Goal: Task Accomplishment & Management: Manage account settings

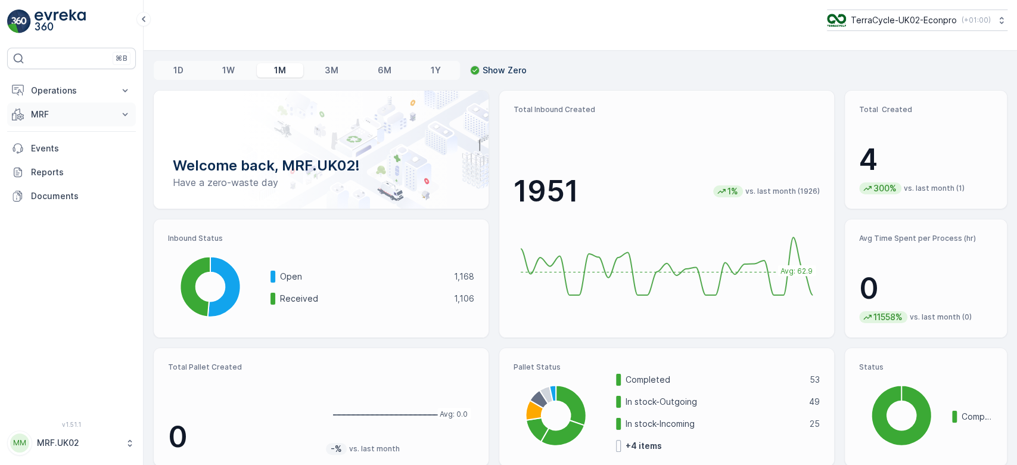
click at [54, 112] on p "MRF" at bounding box center [71, 114] width 81 height 12
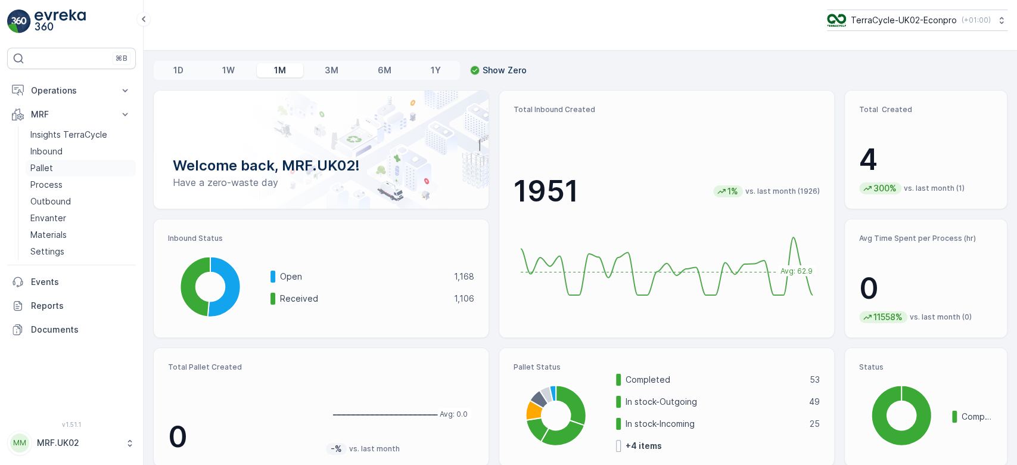
click at [68, 164] on link "Pallet" at bounding box center [81, 168] width 110 height 17
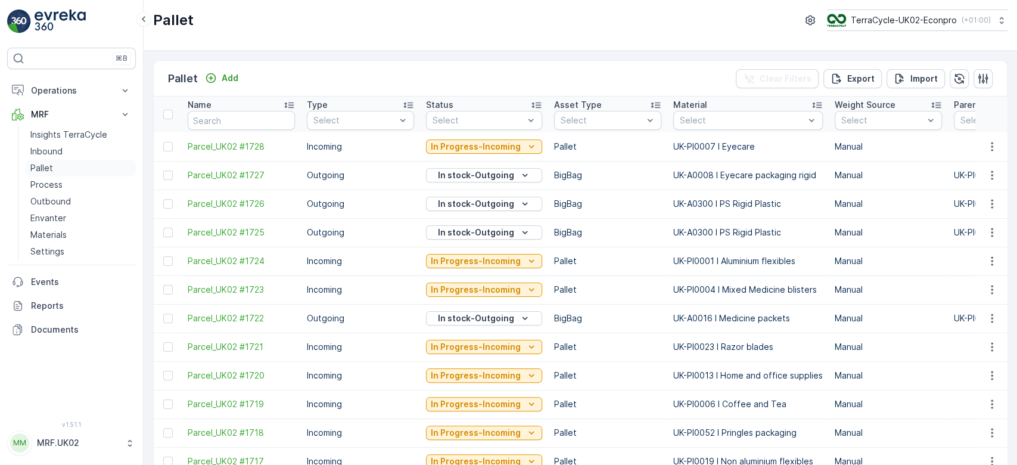
click at [52, 160] on link "Pallet" at bounding box center [81, 168] width 110 height 17
click at [263, 117] on input "text" at bounding box center [241, 120] width 107 height 19
type input "fd"
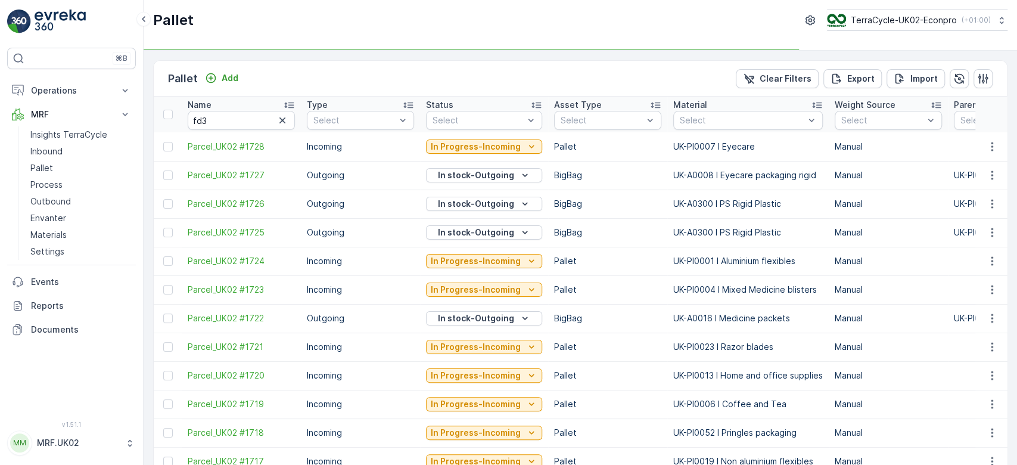
type input "fd"
type input "fd3"
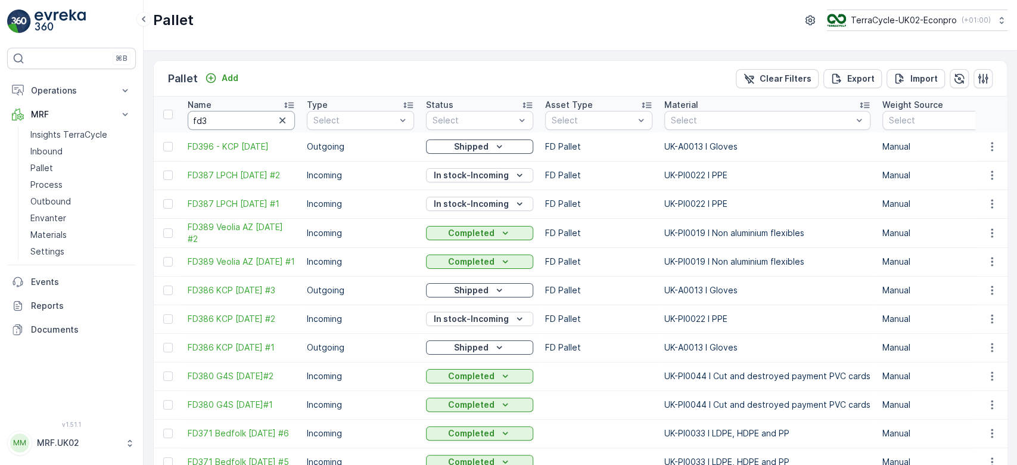
click at [263, 117] on input "fd3" at bounding box center [241, 120] width 107 height 19
type input "fd347"
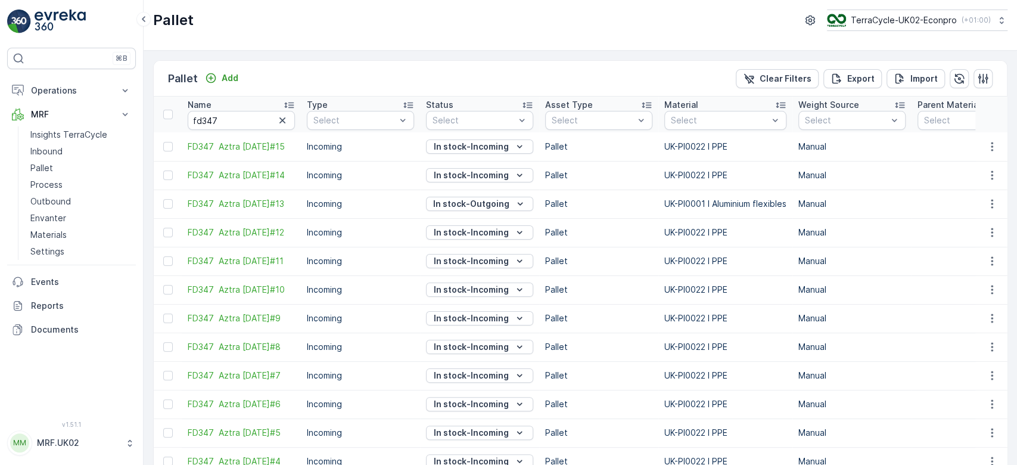
click at [949, 203] on td at bounding box center [970, 203] width 119 height 29
click at [518, 202] on icon "In stock-Outgoing" at bounding box center [520, 204] width 12 height 12
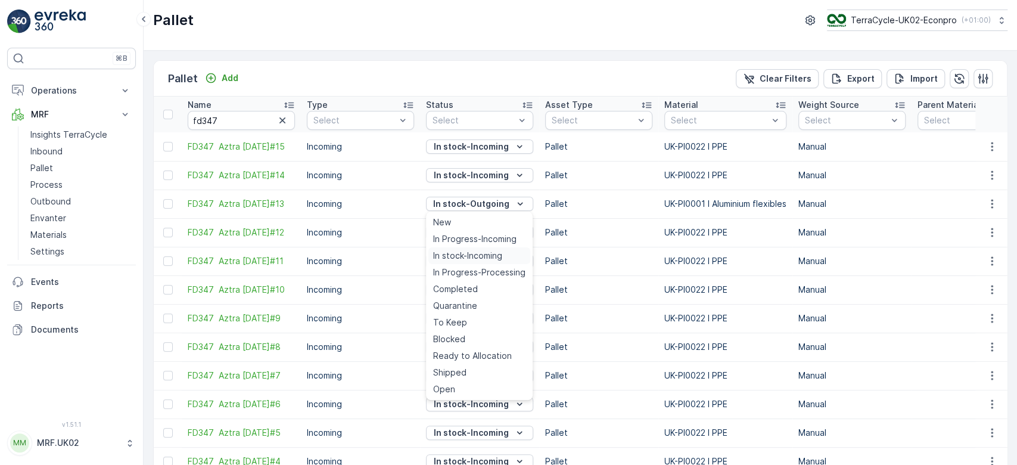
click at [476, 253] on span "In stock-Incoming" at bounding box center [467, 256] width 69 height 12
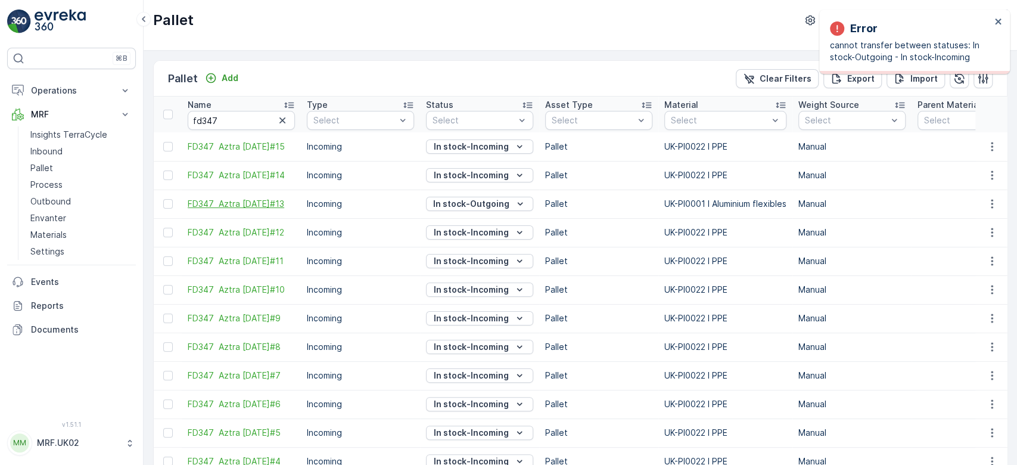
click at [219, 201] on span "FD347 Aztra [DATE]#13" at bounding box center [241, 204] width 107 height 12
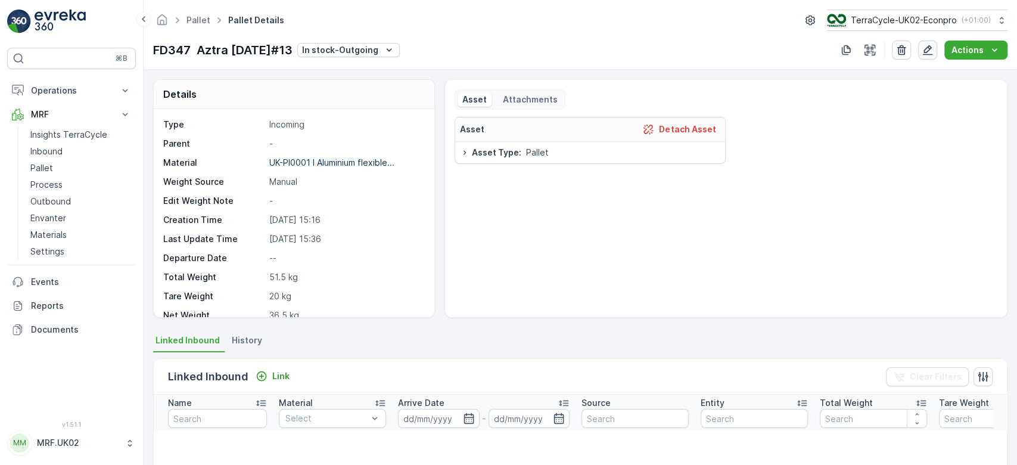
click at [929, 54] on icon "button" at bounding box center [927, 50] width 12 height 12
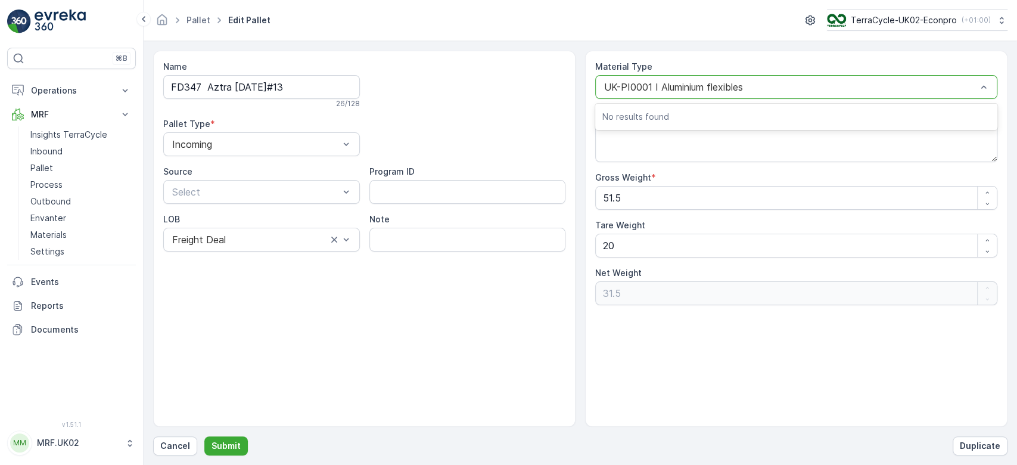
click at [793, 79] on div "UK-PI0001 I Aluminium flexibles" at bounding box center [796, 87] width 402 height 24
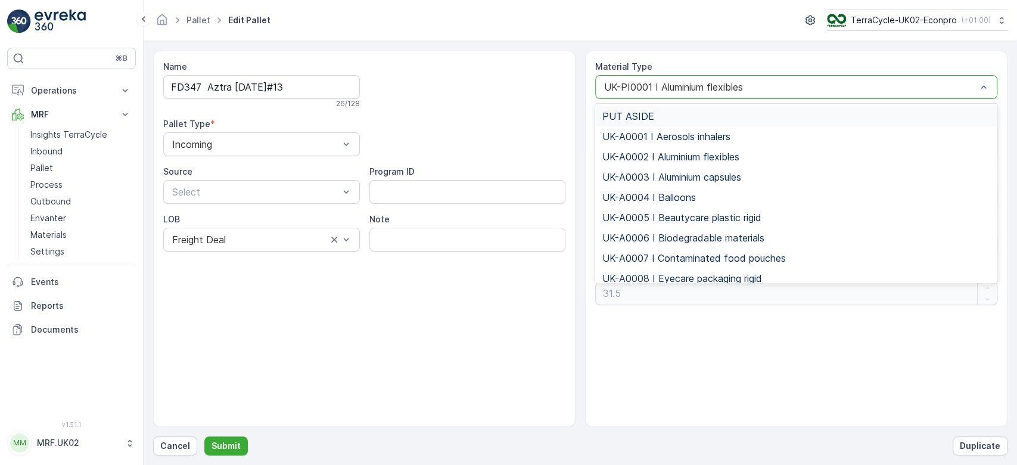
click at [793, 79] on div "UK-PI0001 I Aluminium flexibles" at bounding box center [796, 87] width 402 height 24
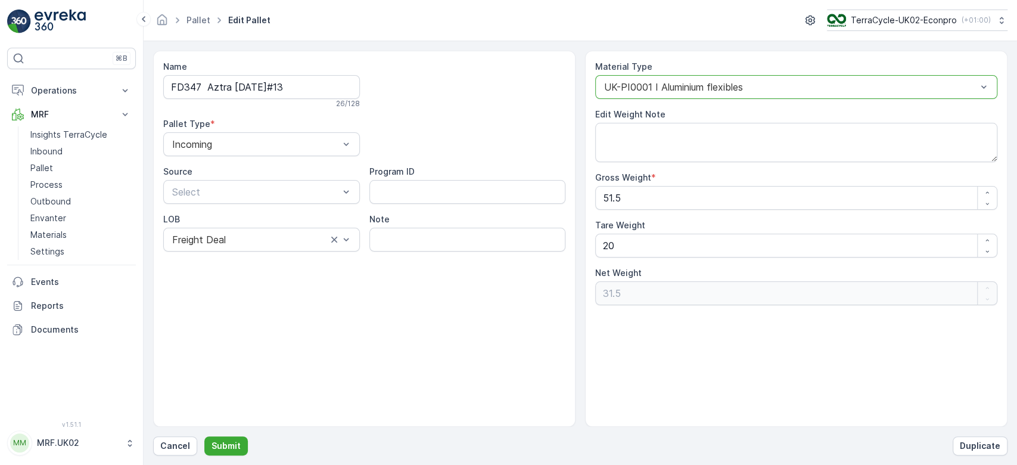
click at [793, 79] on div "UK-PI0001 I Aluminium flexibles" at bounding box center [796, 87] width 402 height 24
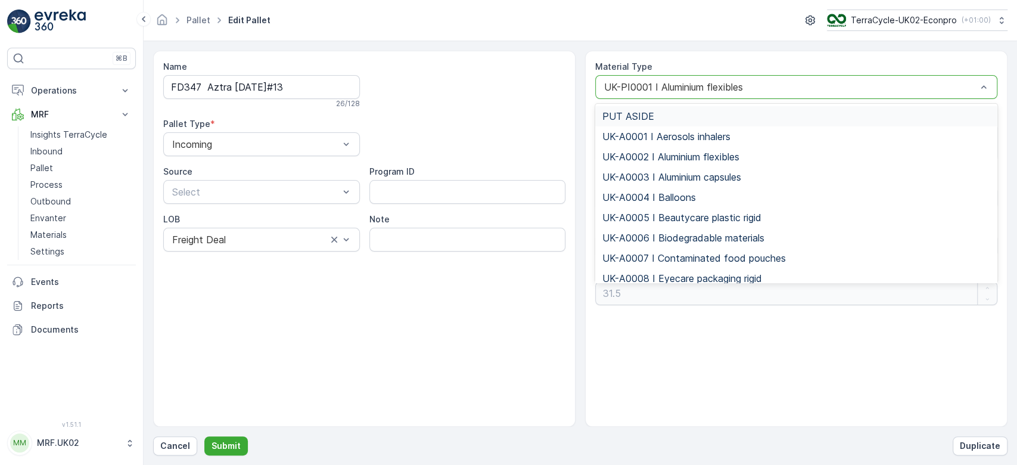
click at [793, 79] on div "UK-PI0001 I Aluminium flexibles" at bounding box center [796, 87] width 402 height 24
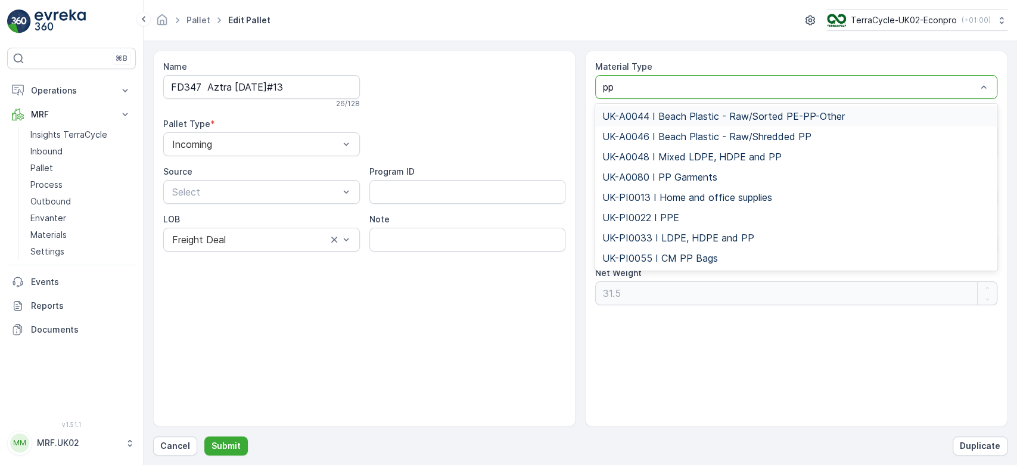
type input "ppe"
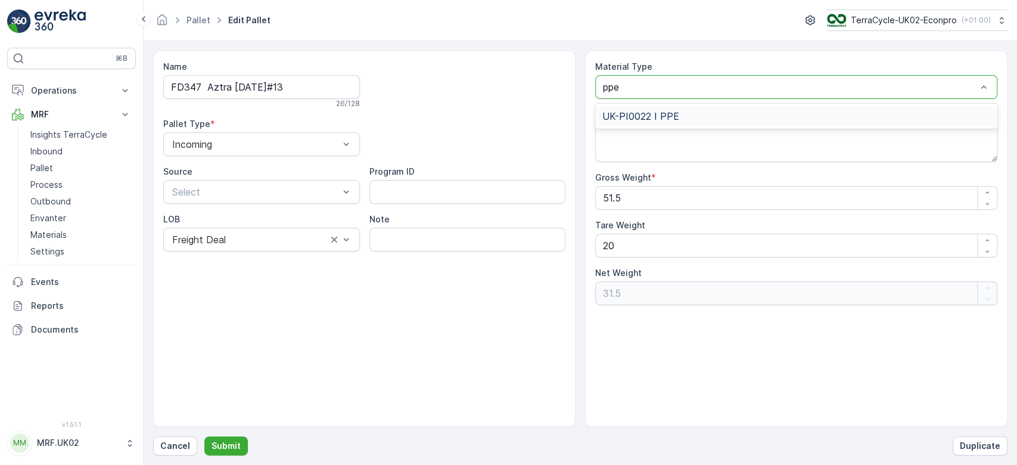
click at [693, 117] on div "UK-PI0022 I PPE" at bounding box center [796, 116] width 388 height 11
click at [620, 197] on Weight "51.5" at bounding box center [796, 198] width 402 height 24
type Weight "51"
type Weight "31"
type Weight "5"
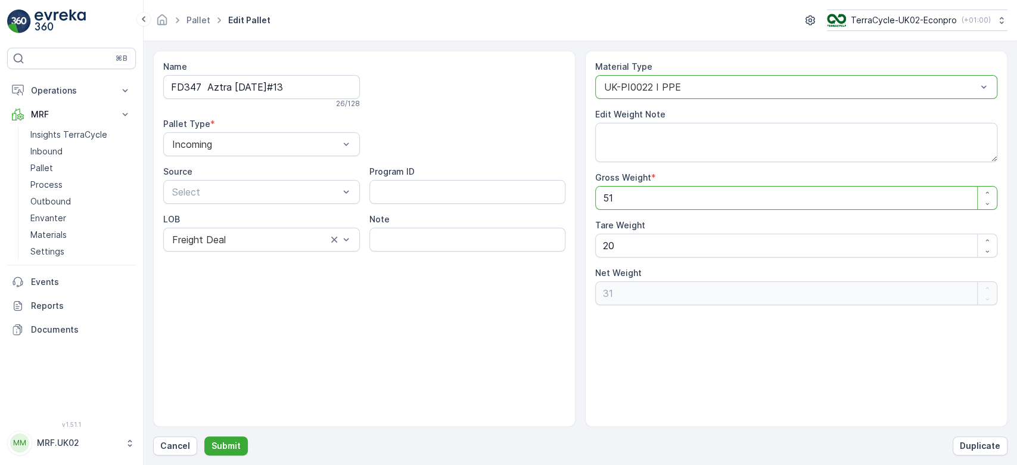
type Weight "-15"
type Weight "0"
type Weight "4"
type Weight "-16"
type Weight "46"
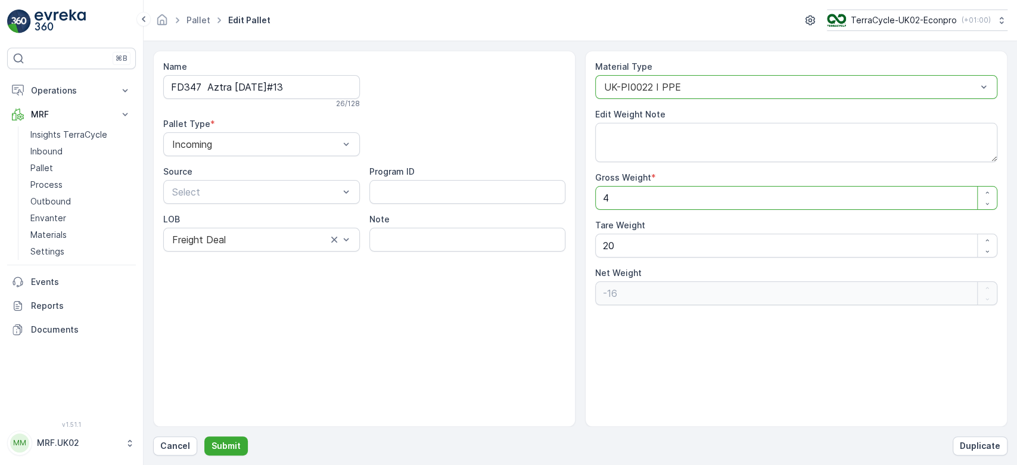
type Weight "26"
type Weight "46"
click at [232, 447] on p "Submit" at bounding box center [225, 446] width 29 height 12
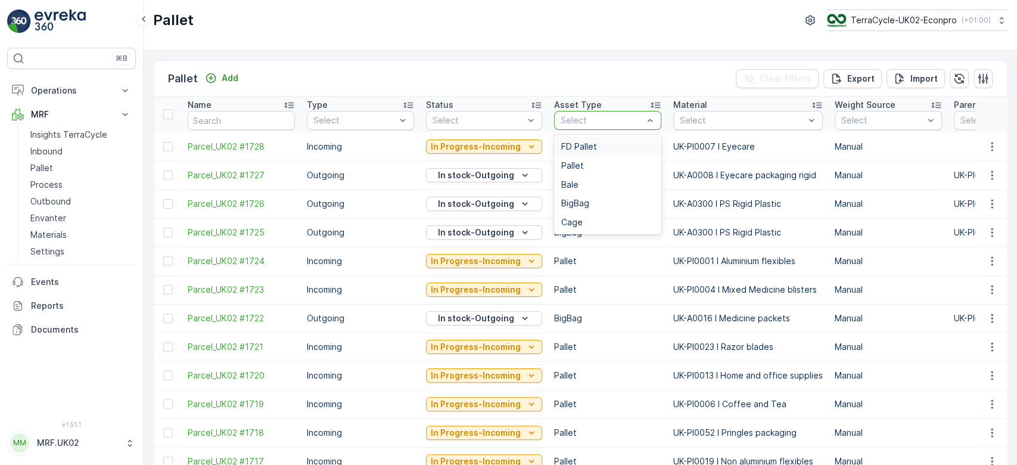
click at [617, 135] on div "FD Pallet Pallet Bale BigBag Cage" at bounding box center [607, 184] width 107 height 99
click at [603, 142] on div "FD Pallet" at bounding box center [607, 147] width 93 height 10
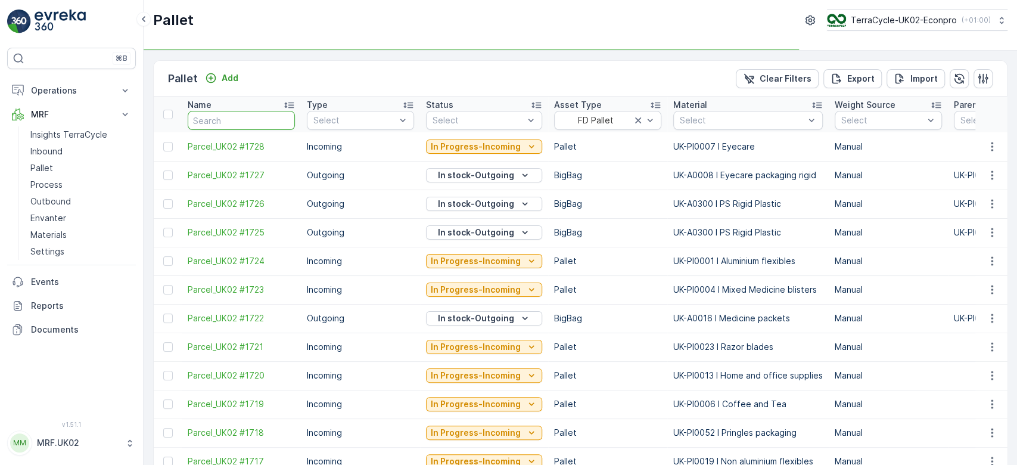
click at [220, 118] on input "text" at bounding box center [241, 120] width 107 height 19
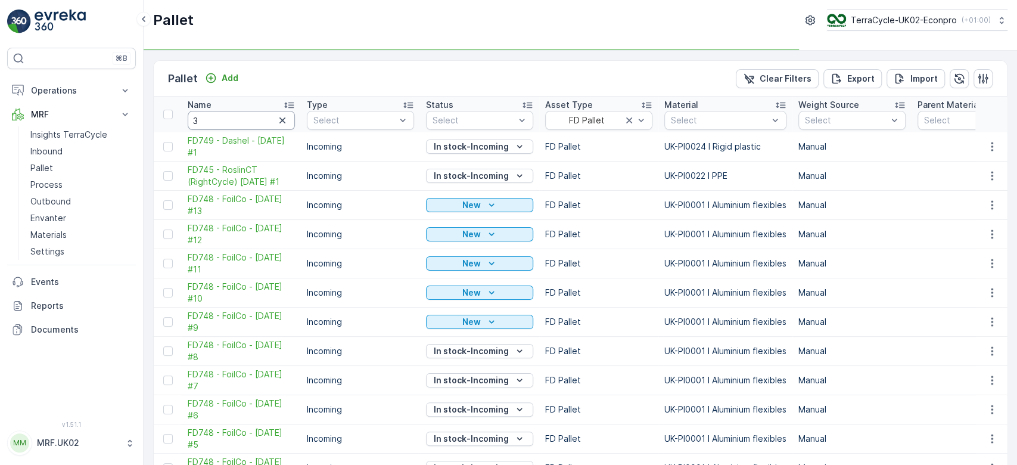
click at [220, 118] on input "3" at bounding box center [241, 120] width 107 height 19
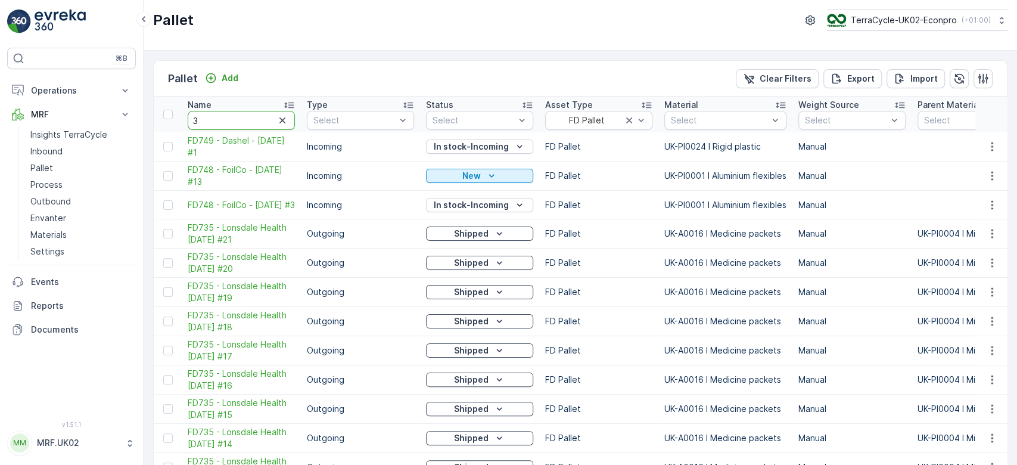
click at [220, 118] on input "3" at bounding box center [241, 120] width 107 height 19
type input "347"
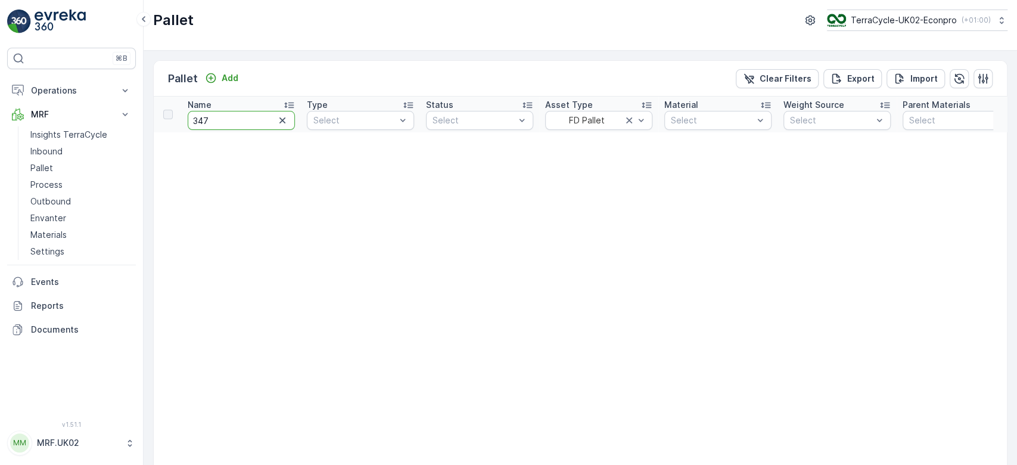
click at [216, 117] on input "347" at bounding box center [241, 120] width 107 height 19
click at [191, 119] on input "347" at bounding box center [241, 120] width 107 height 19
type input "fd347"
click at [223, 114] on input "fd347" at bounding box center [241, 120] width 107 height 19
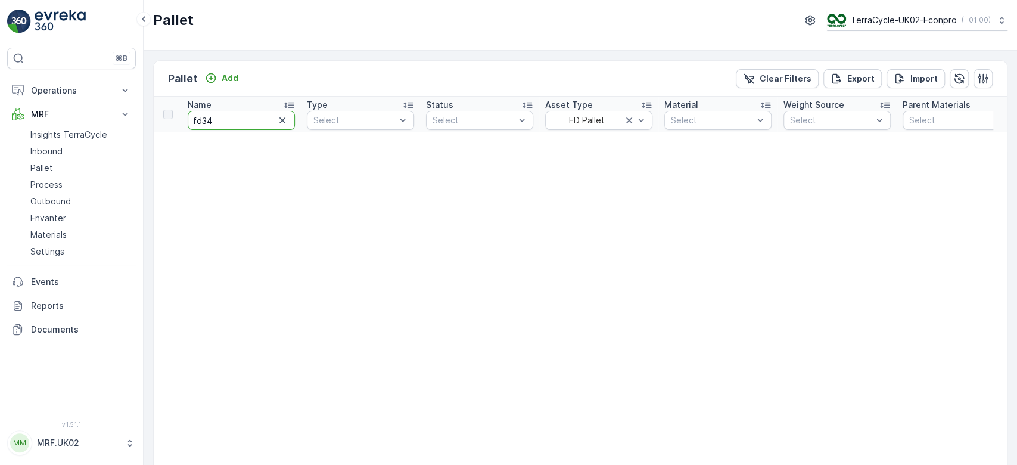
type input "fd3"
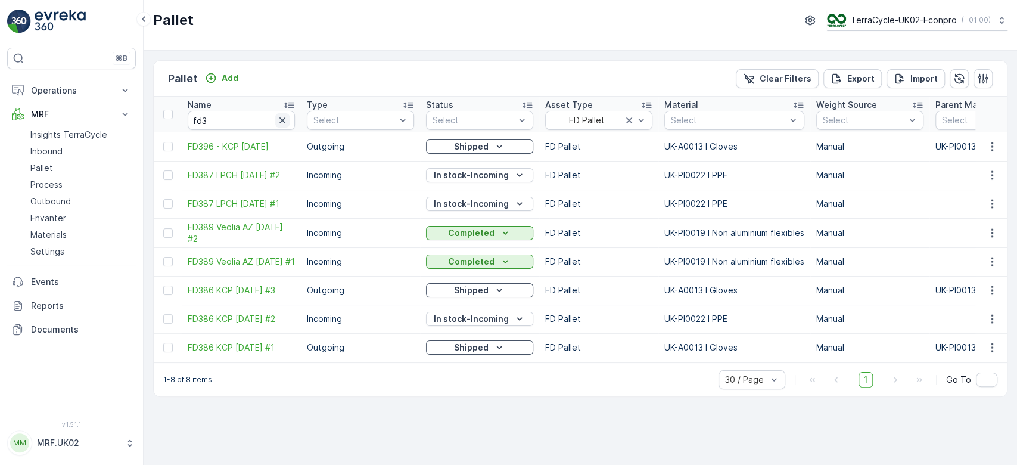
click at [282, 122] on icon "button" at bounding box center [282, 120] width 12 height 12
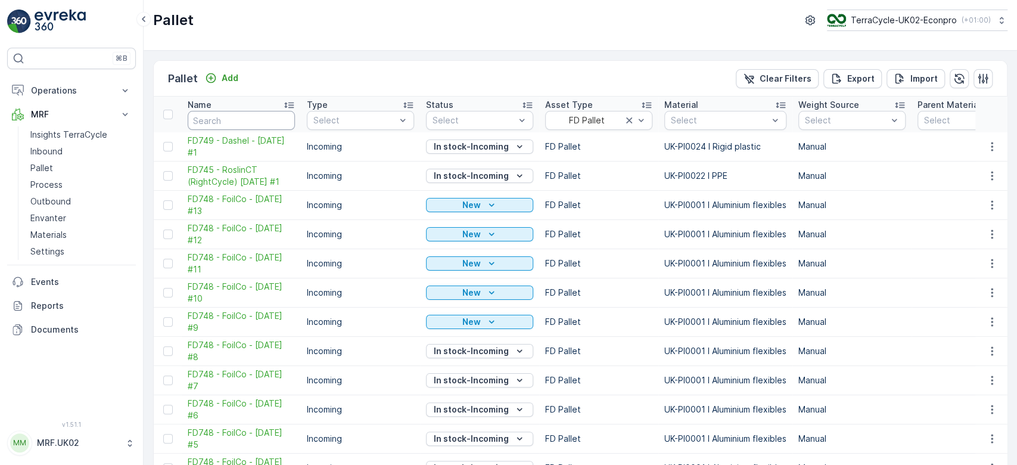
click at [210, 122] on input "text" at bounding box center [241, 120] width 107 height 19
type input "374"
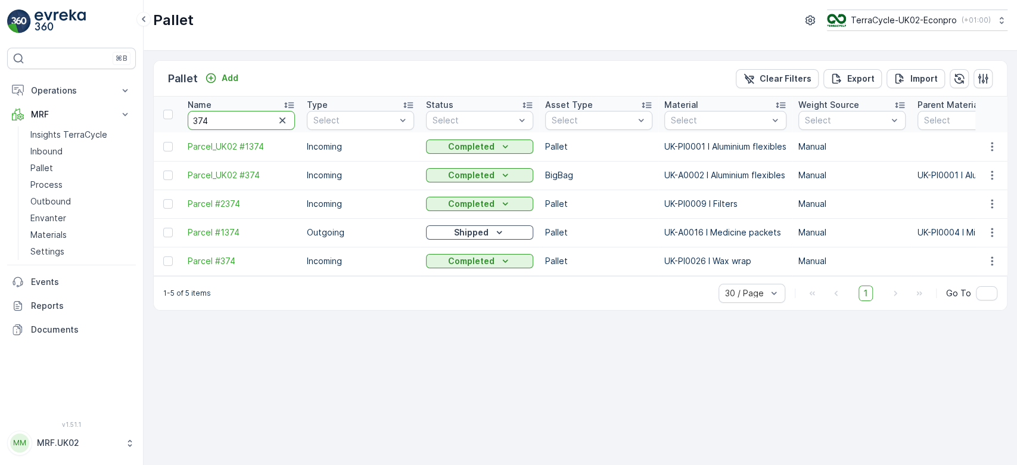
click at [243, 114] on input "374" at bounding box center [241, 120] width 107 height 19
type input "3"
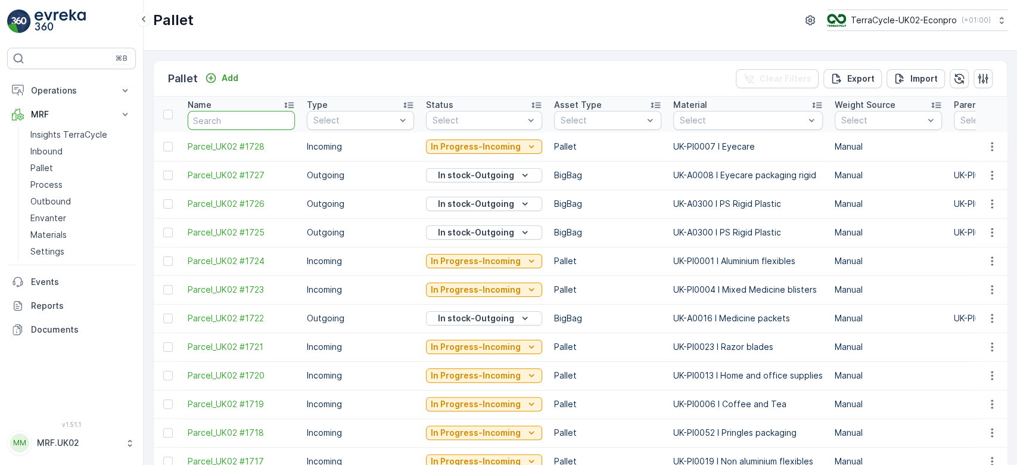
click at [243, 114] on input "text" at bounding box center [241, 120] width 107 height 19
type input "374"
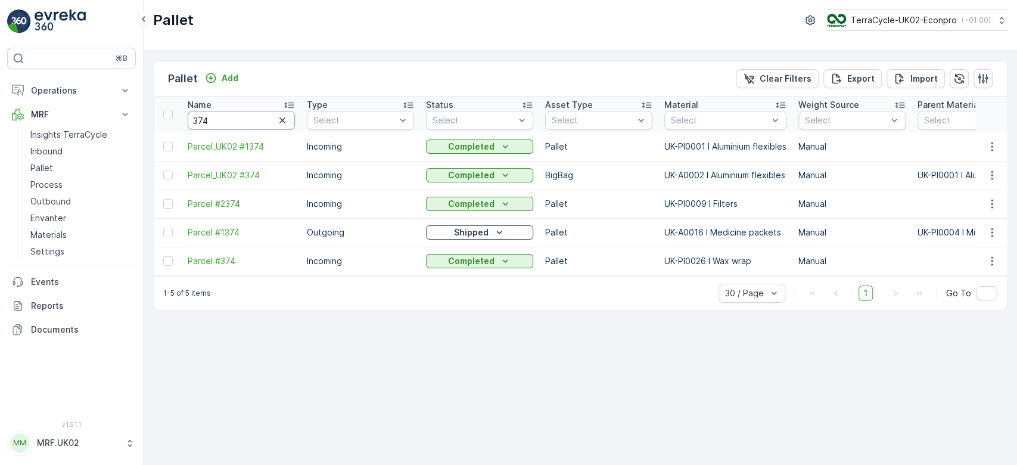
click at [208, 117] on input "374" at bounding box center [241, 120] width 107 height 19
type input "3"
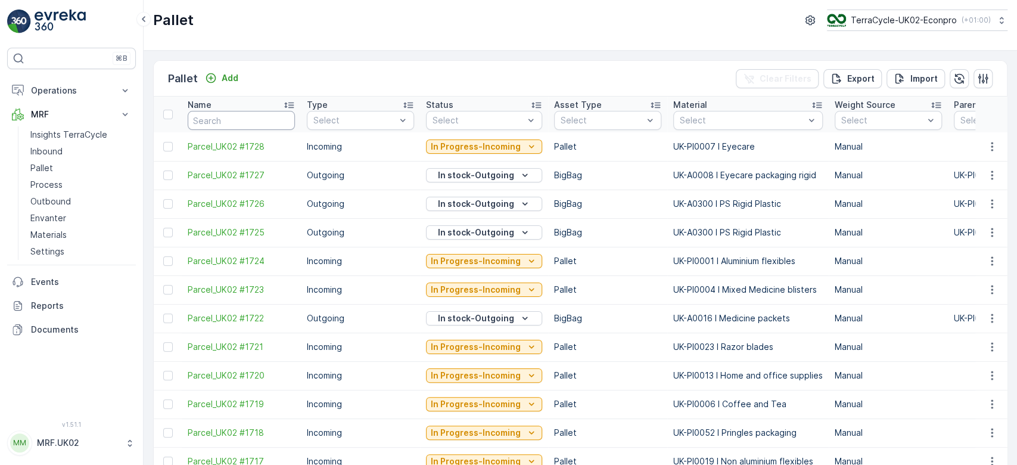
click at [208, 117] on input "text" at bounding box center [241, 120] width 107 height 19
type input "347"
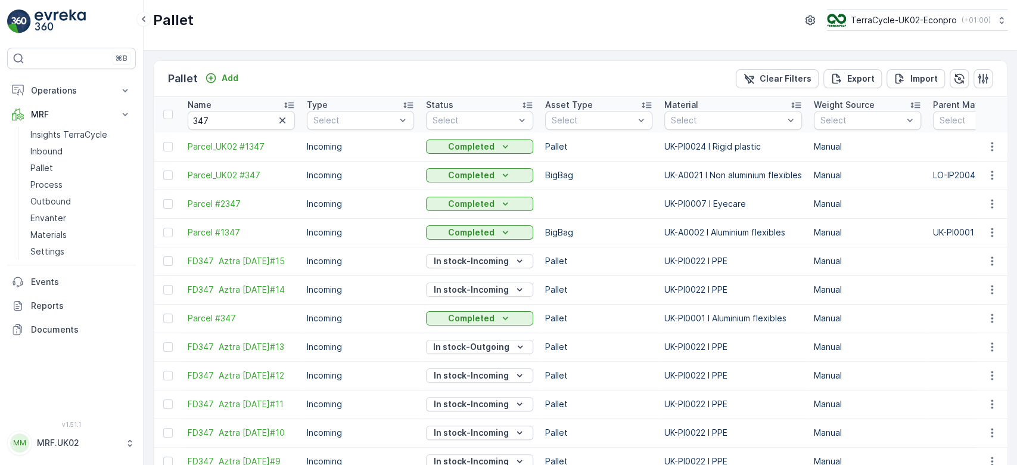
click at [891, 234] on p "Manual" at bounding box center [867, 232] width 107 height 12
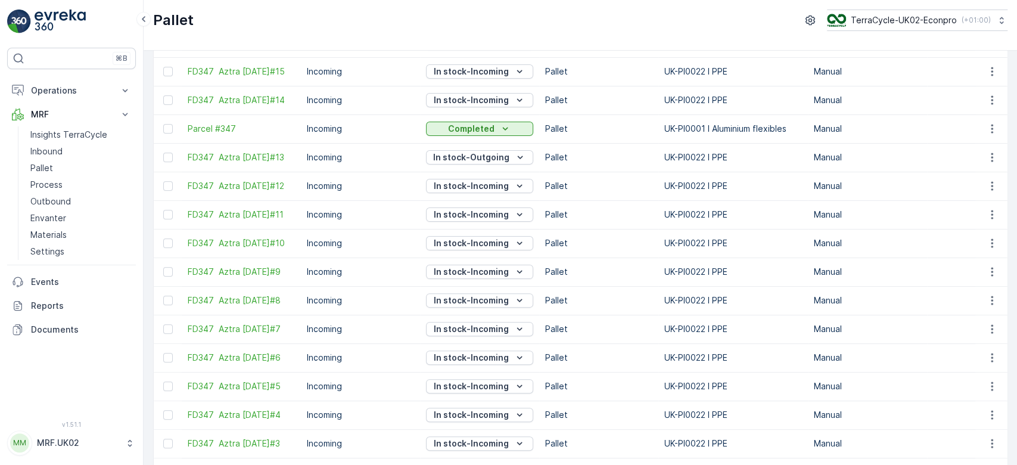
scroll to position [191, 0]
click at [229, 152] on span "FD347 Aztra [DATE]#13" at bounding box center [241, 156] width 107 height 12
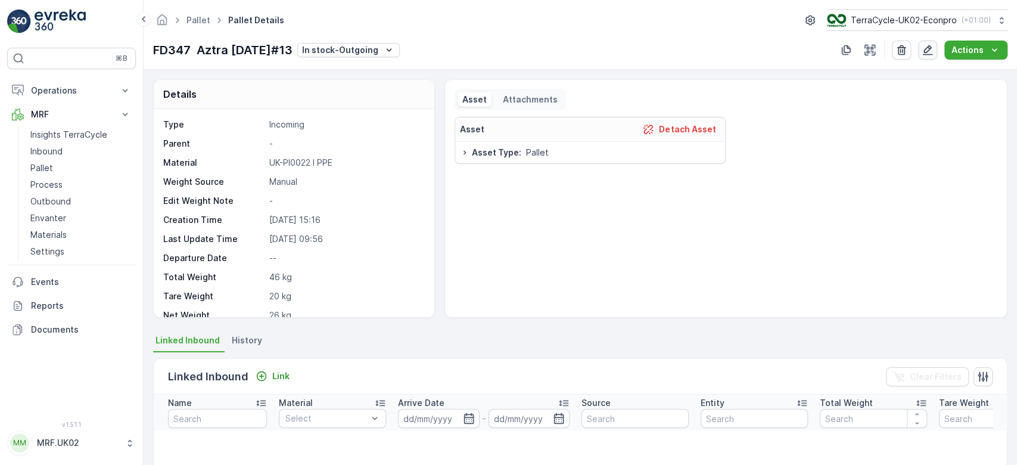
click at [930, 52] on icon "button" at bounding box center [927, 50] width 12 height 12
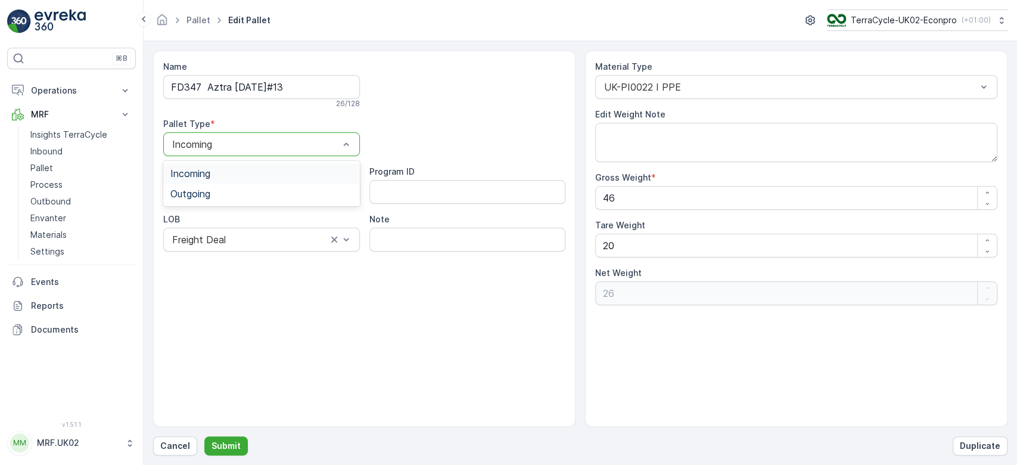
click at [268, 173] on div "Incoming" at bounding box center [261, 173] width 182 height 11
click at [223, 446] on p "Submit" at bounding box center [225, 446] width 29 height 12
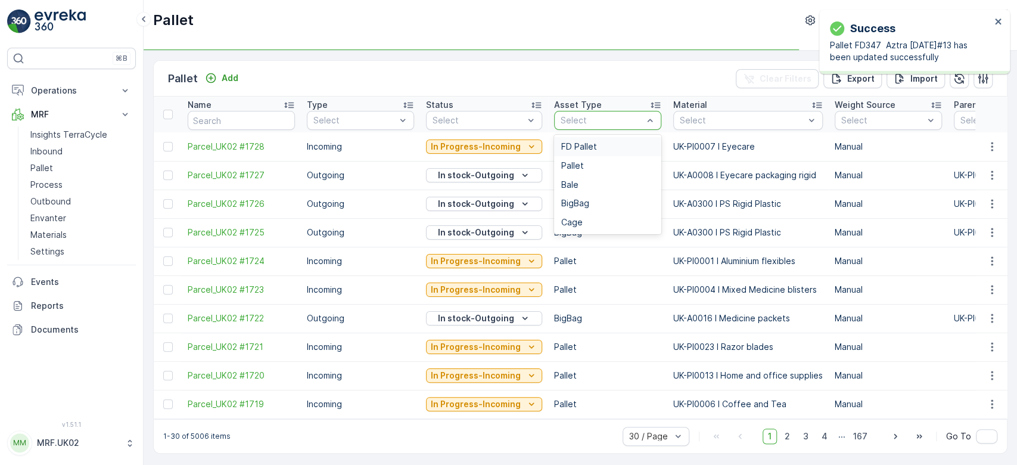
click at [602, 113] on div "Select" at bounding box center [607, 120] width 107 height 19
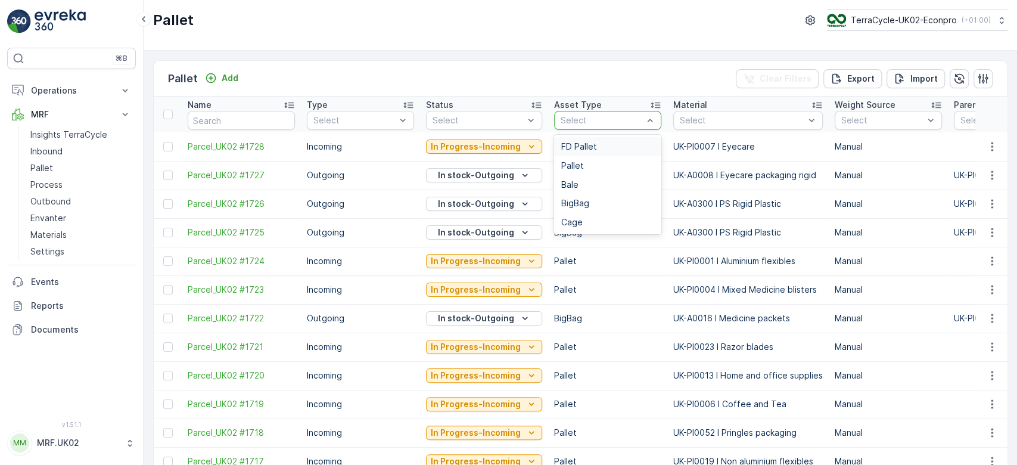
click at [574, 147] on span "FD Pallet" at bounding box center [579, 147] width 36 height 10
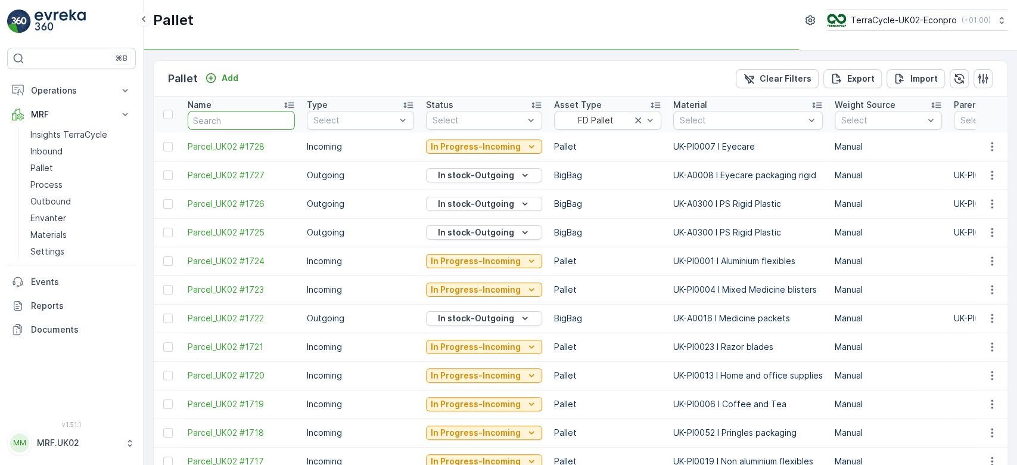
click at [230, 123] on input "text" at bounding box center [241, 120] width 107 height 19
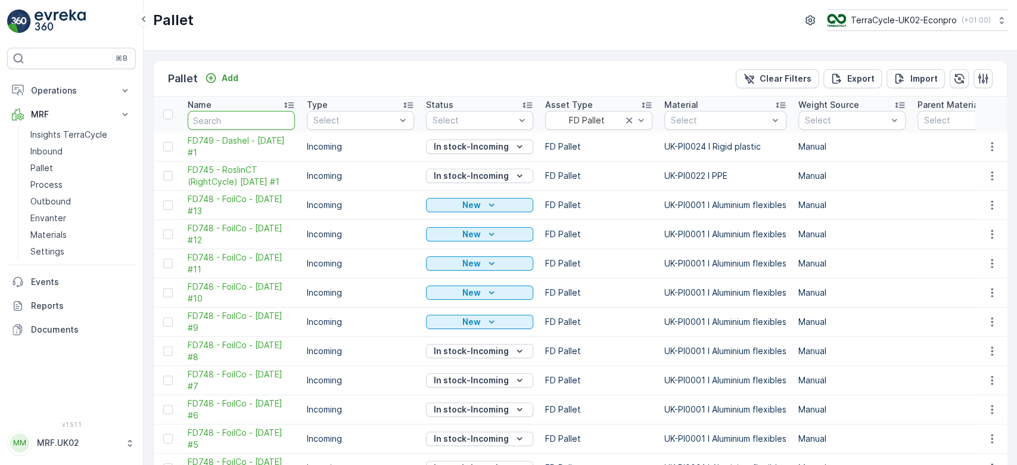
click at [230, 123] on input "text" at bounding box center [241, 120] width 107 height 19
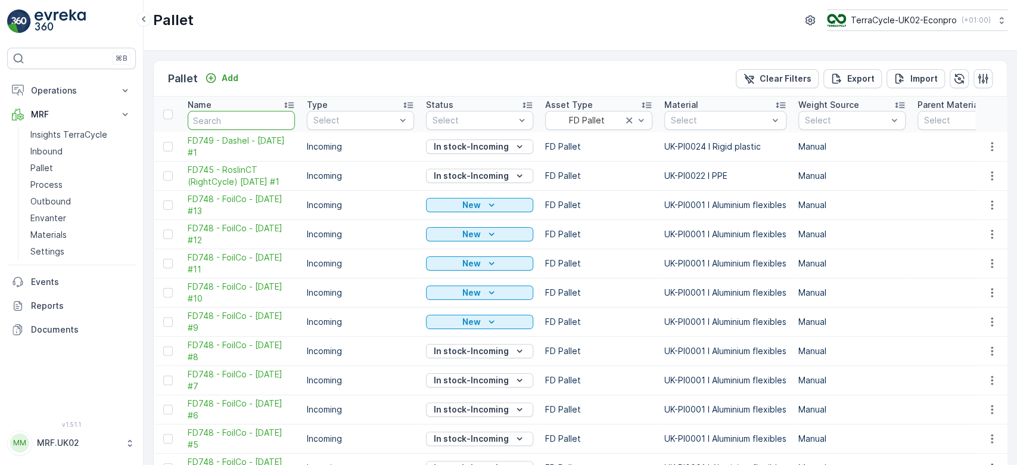
click at [230, 123] on input "text" at bounding box center [241, 120] width 107 height 19
type input "3"
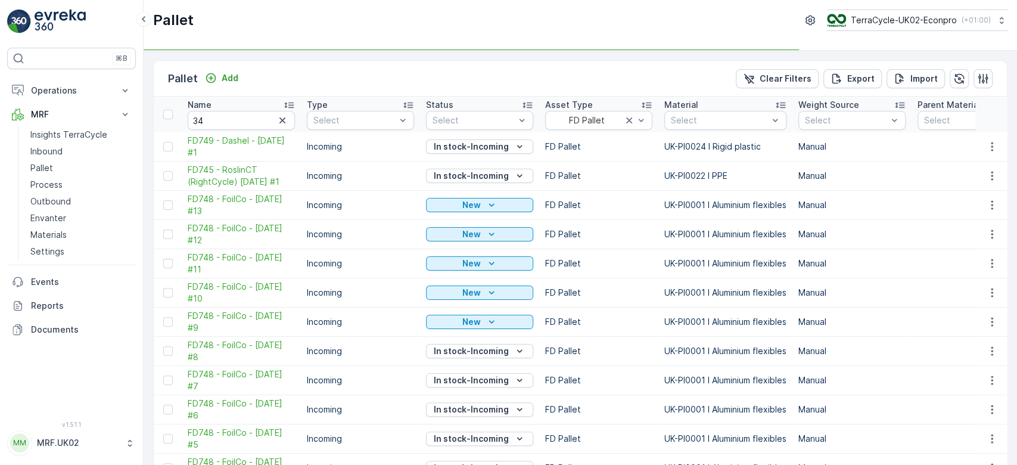
type input "3"
click at [230, 123] on input "34" at bounding box center [241, 120] width 107 height 19
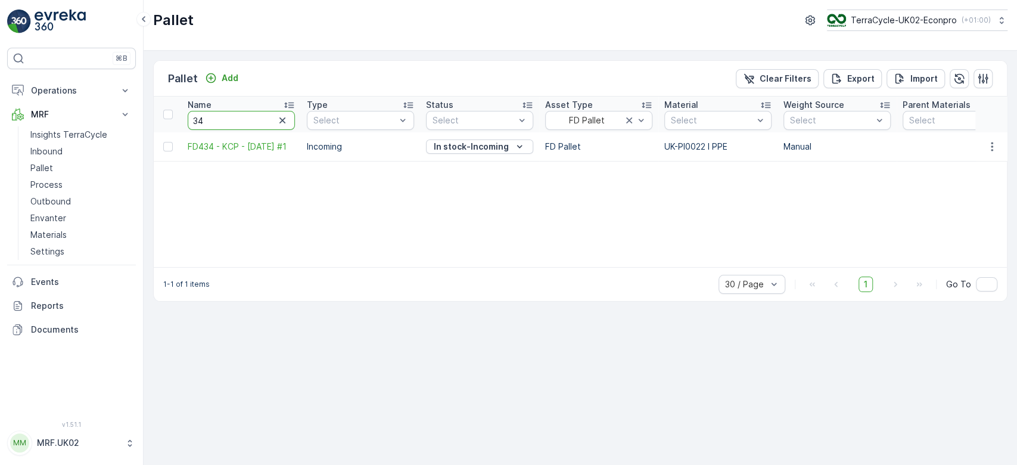
click at [230, 123] on input "34" at bounding box center [241, 120] width 107 height 19
type input "347"
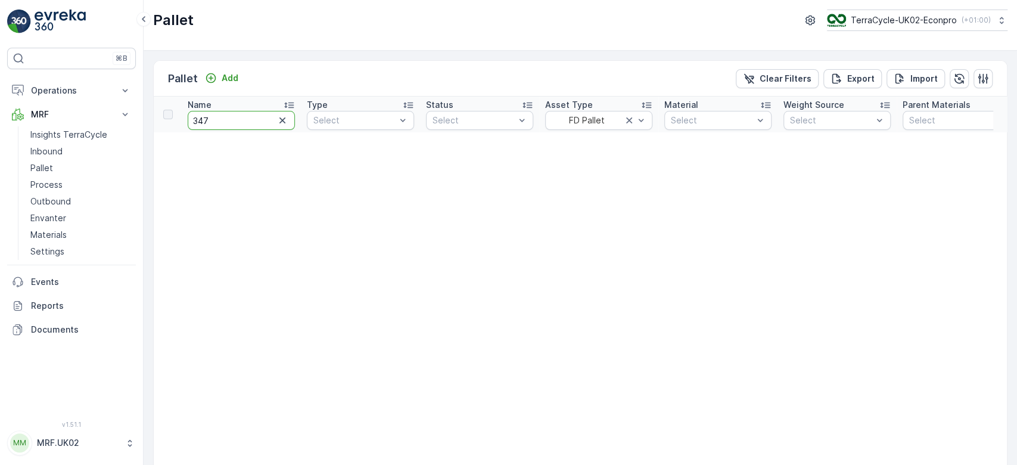
click at [190, 117] on input "347" at bounding box center [241, 120] width 107 height 19
type input "fd347"
click at [199, 118] on input "fd347" at bounding box center [241, 120] width 107 height 19
type input "fd 347"
click at [201, 120] on input "fd 347" at bounding box center [241, 120] width 107 height 19
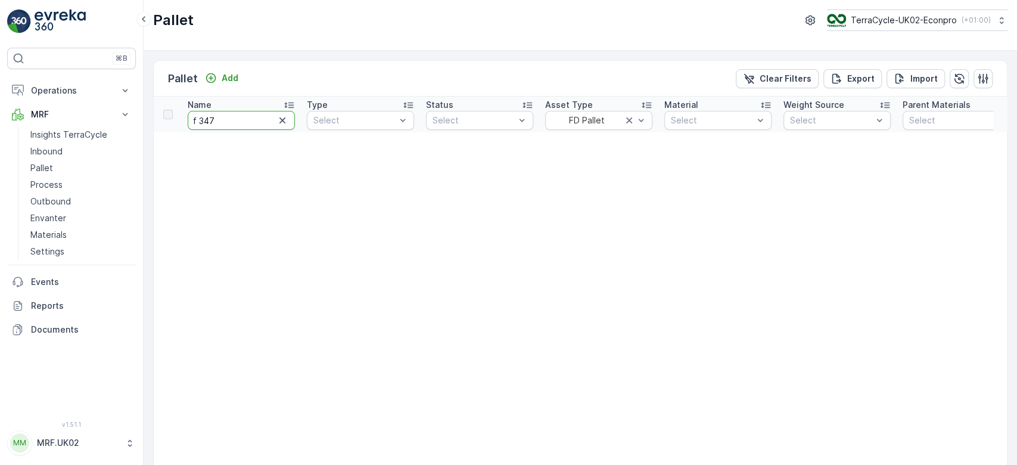
type input "347"
click at [194, 120] on input "347" at bounding box center [241, 120] width 107 height 19
type input "D 347"
click at [201, 119] on input "D 347" at bounding box center [241, 120] width 107 height 19
type input "347"
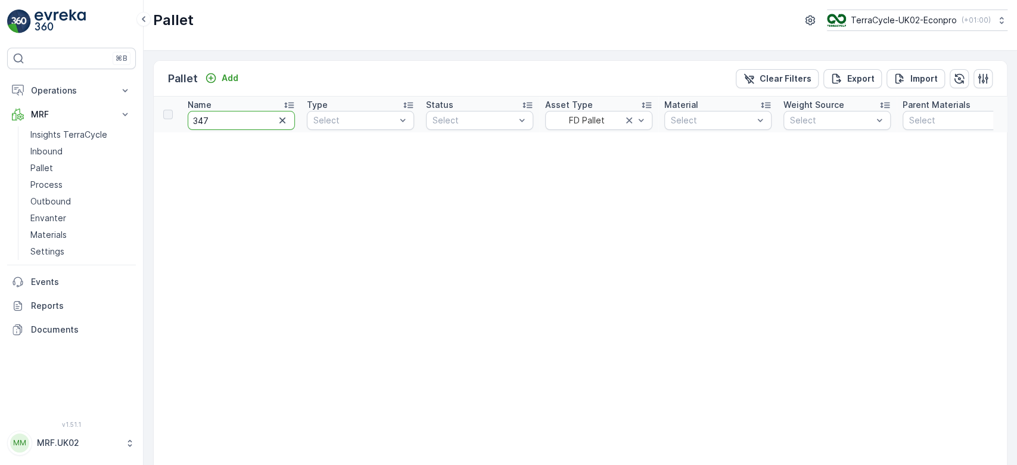
click at [193, 117] on input "347" at bounding box center [241, 120] width 107 height 19
type input "FD347"
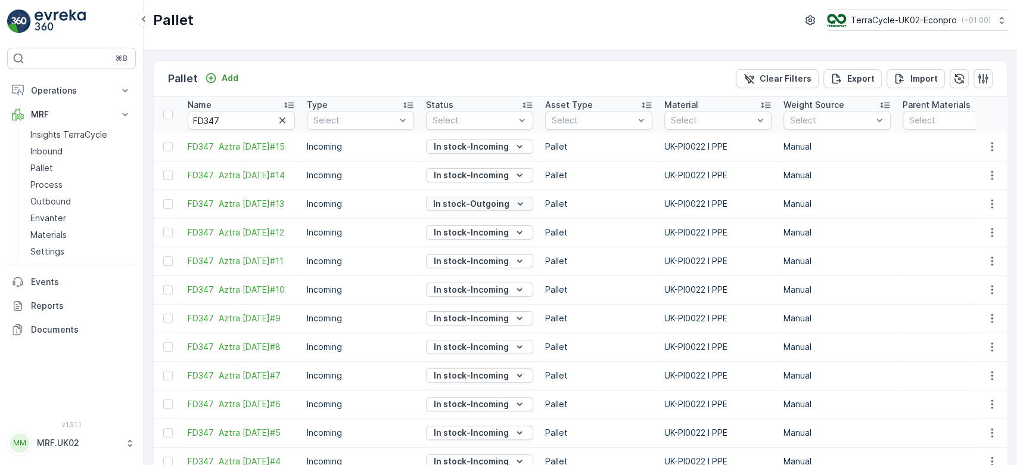
click at [507, 203] on div "In stock-Outgoing" at bounding box center [480, 204] width 98 height 12
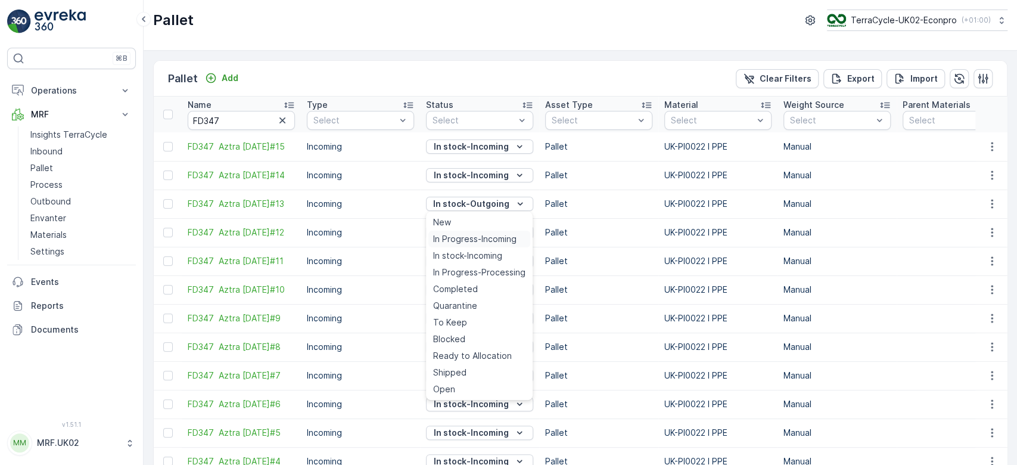
click at [497, 240] on span "In Progress-Incoming" at bounding box center [474, 239] width 83 height 12
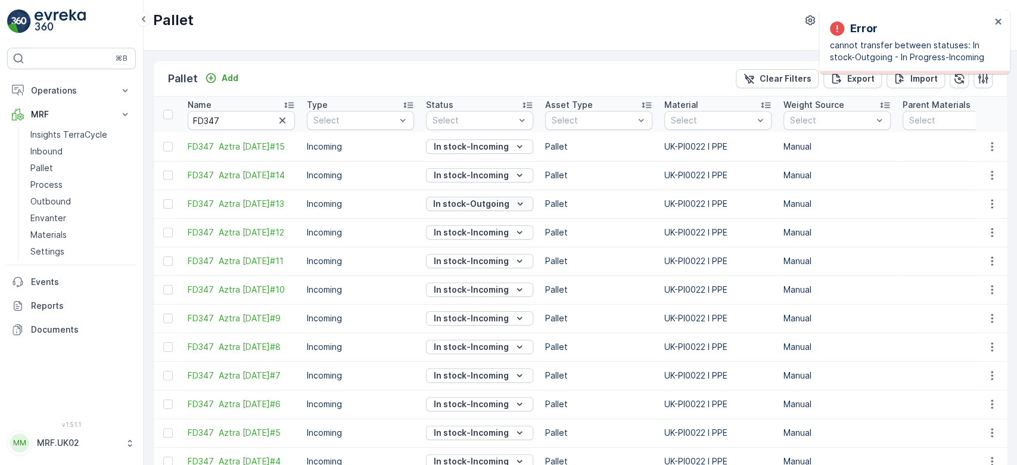
click at [504, 206] on p "In stock-Outgoing" at bounding box center [471, 204] width 76 height 12
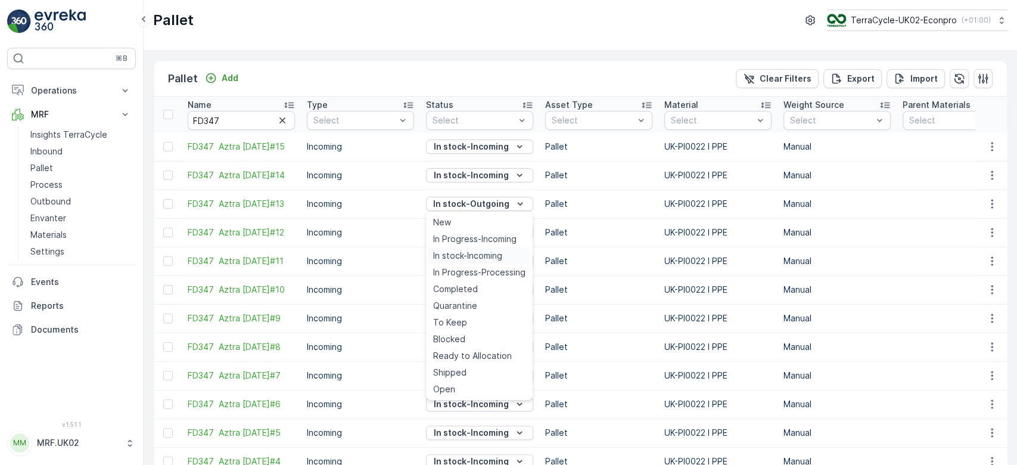
click at [499, 254] on span "In stock-Incoming" at bounding box center [467, 256] width 69 height 12
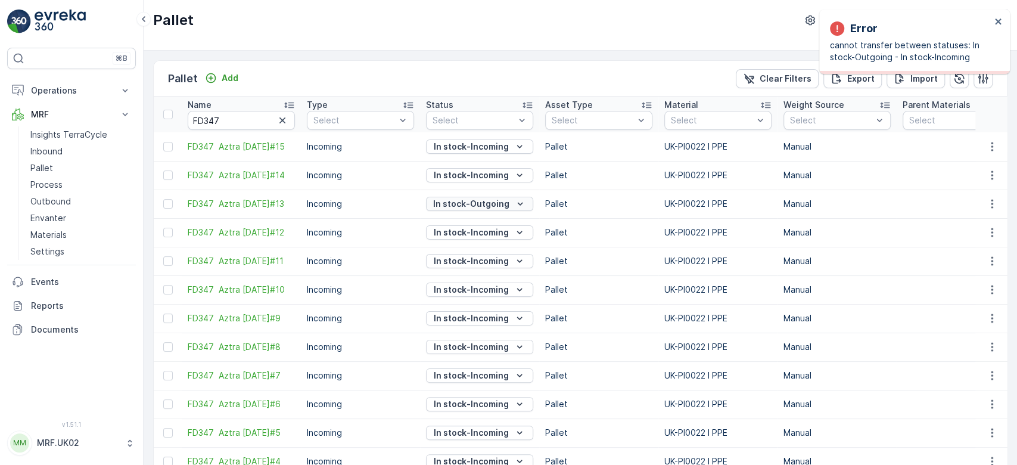
click at [494, 204] on p "In stock-Outgoing" at bounding box center [471, 204] width 76 height 12
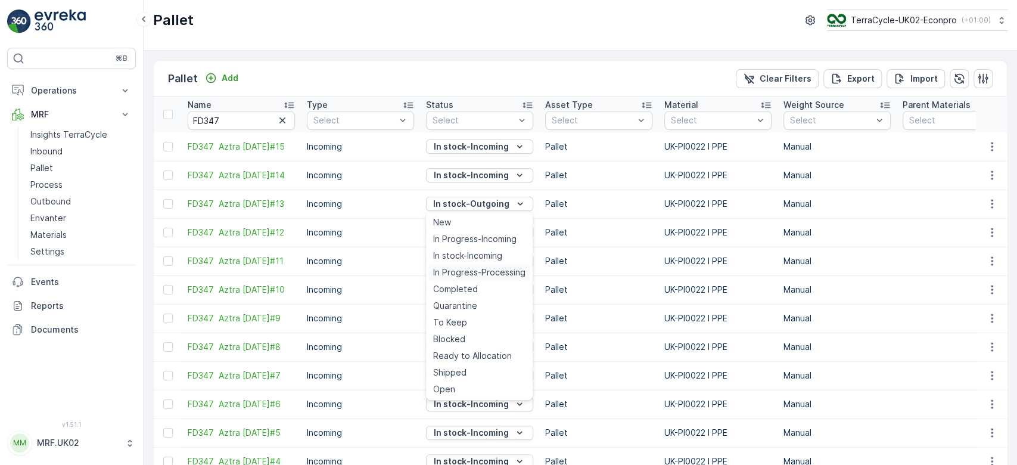
click at [494, 273] on span "In Progress-Processing" at bounding box center [479, 272] width 92 height 12
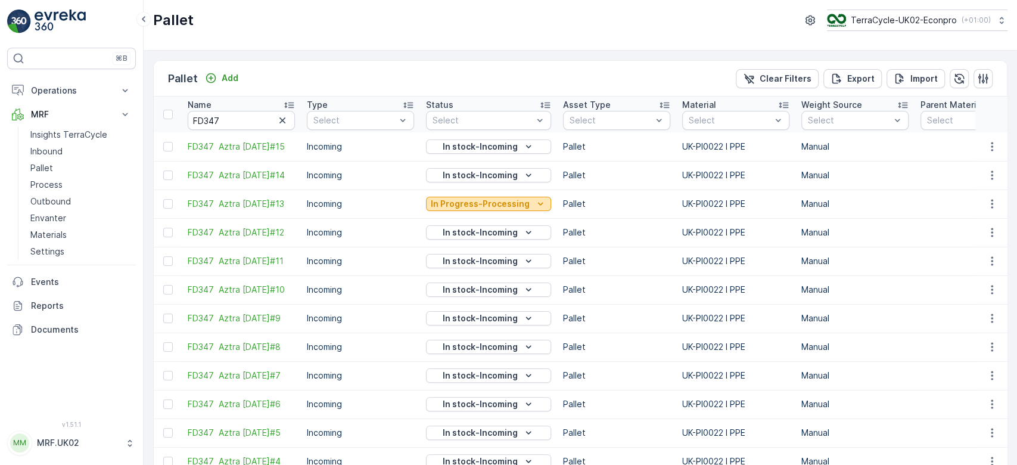
click at [515, 209] on p "In Progress-Processing" at bounding box center [480, 204] width 99 height 12
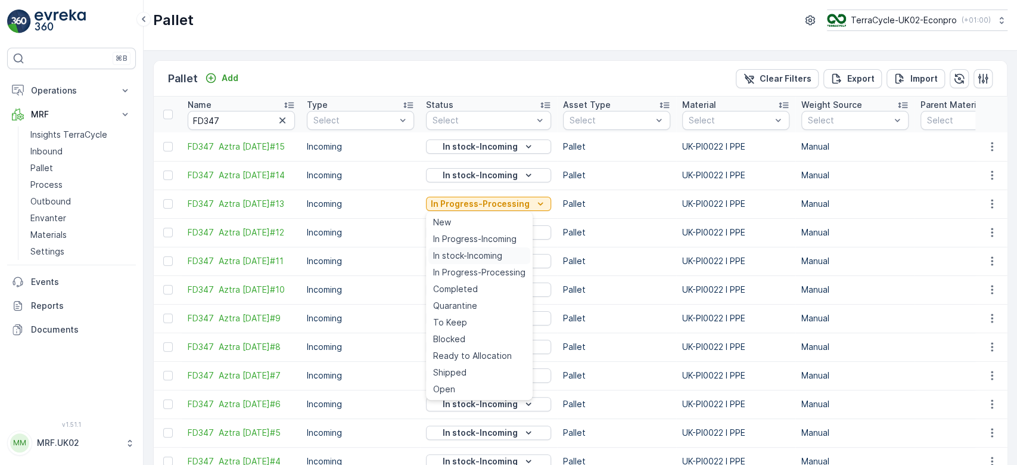
click at [491, 253] on span "In stock-Incoming" at bounding box center [467, 256] width 69 height 12
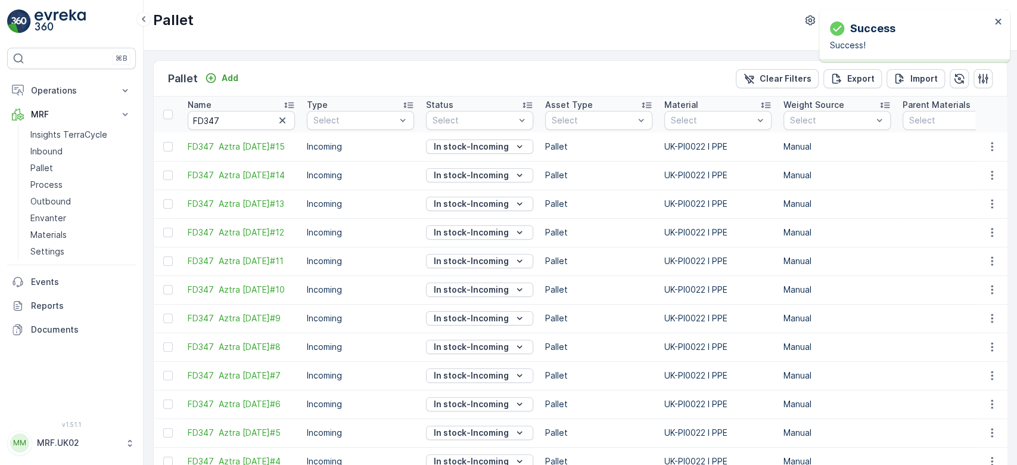
click at [400, 214] on td "Incoming" at bounding box center [360, 203] width 119 height 29
click at [910, 224] on td at bounding box center [955, 232] width 119 height 29
click at [923, 203] on td at bounding box center [955, 203] width 119 height 29
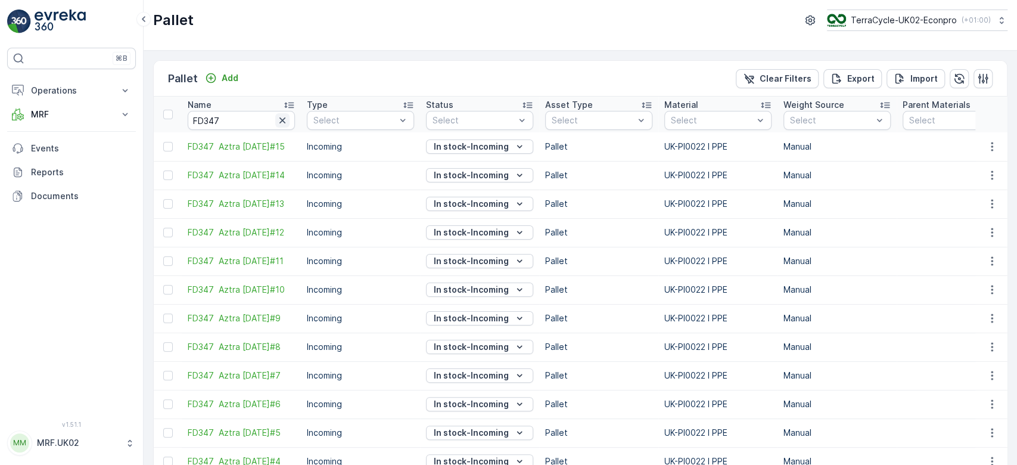
click at [283, 122] on icon "button" at bounding box center [282, 120] width 6 height 6
